Goal: Transaction & Acquisition: Obtain resource

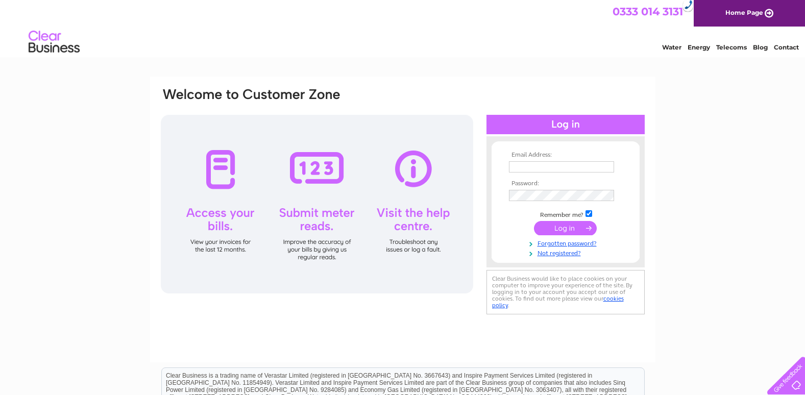
type input "[EMAIL_ADDRESS][DOMAIN_NAME]"
click at [575, 228] on input "submit" at bounding box center [565, 228] width 63 height 14
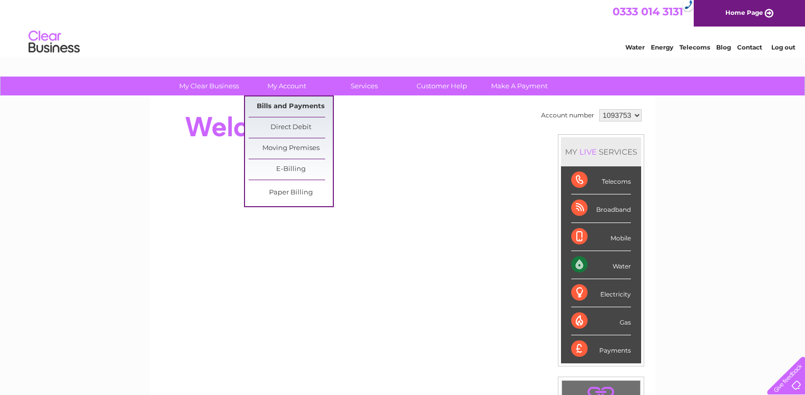
click at [295, 103] on link "Bills and Payments" at bounding box center [291, 106] width 84 height 20
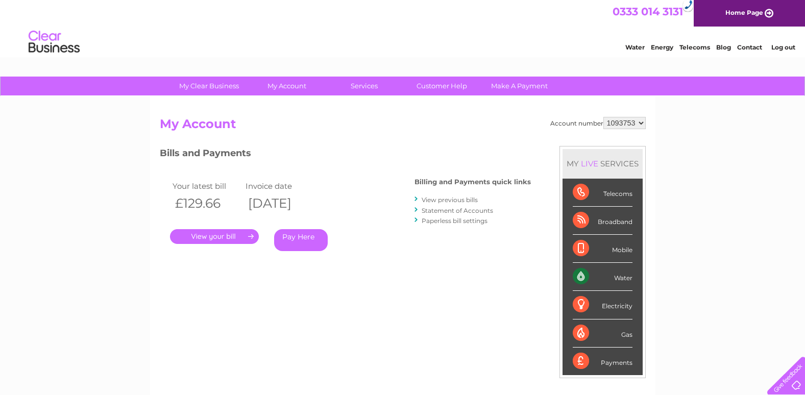
click at [227, 235] on link "." at bounding box center [214, 236] width 89 height 15
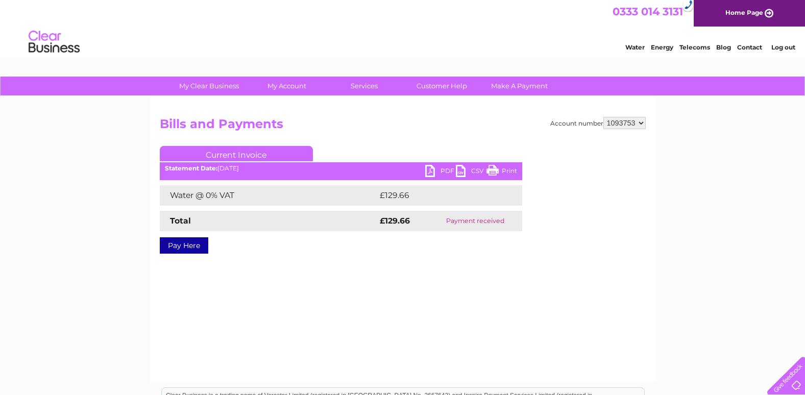
click at [441, 170] on link "PDF" at bounding box center [440, 172] width 31 height 15
click at [508, 10] on div "0333 014 3131 Home Page" at bounding box center [402, 13] width 805 height 27
